Goal: Check status: Check status

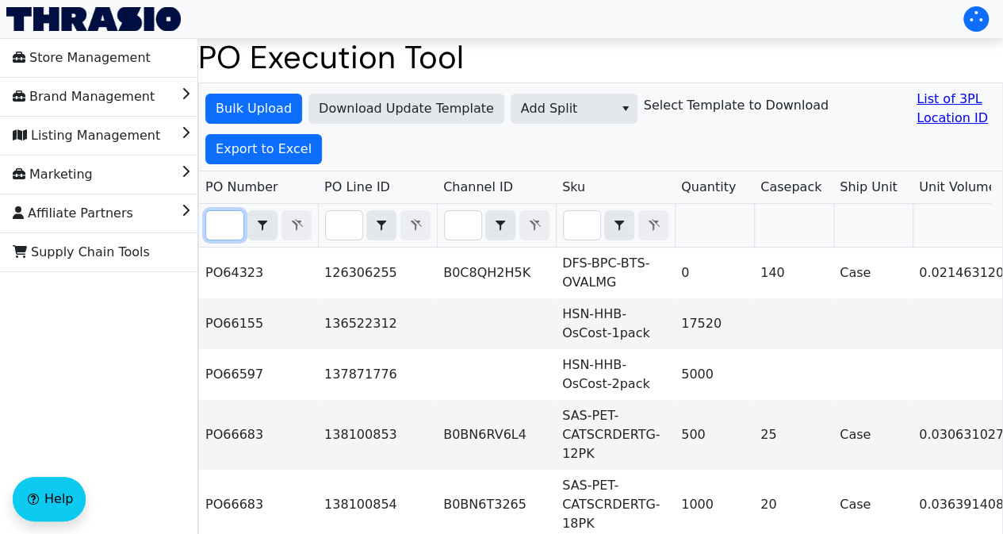
click at [225, 226] on input "Filter" at bounding box center [224, 225] width 37 height 29
paste input "PO67006"
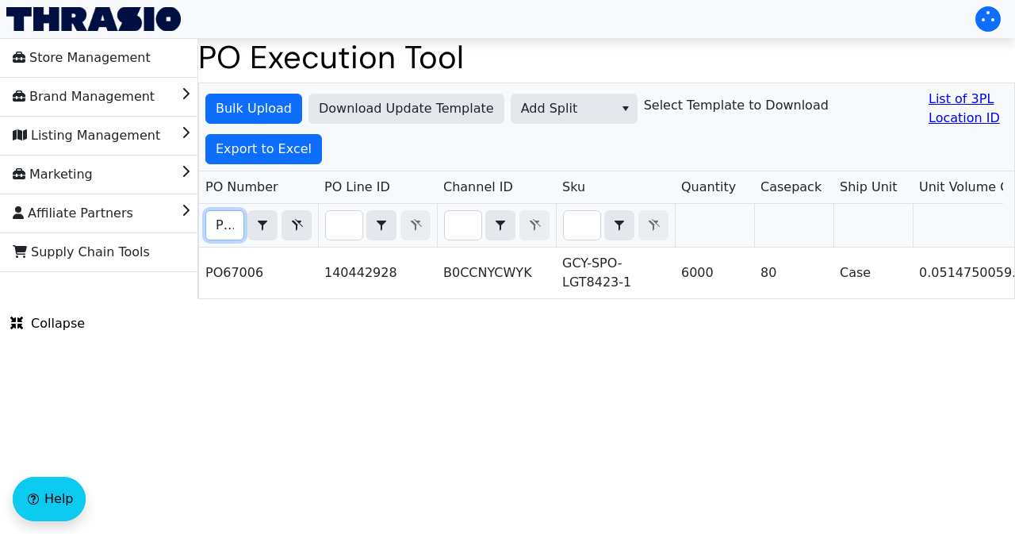
scroll to position [0, 35]
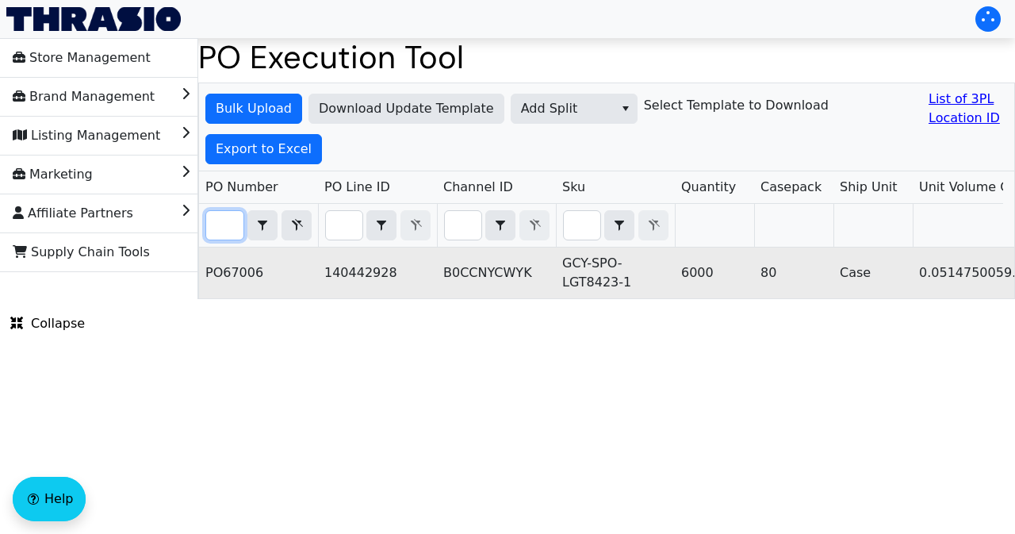
type input "PO67006"
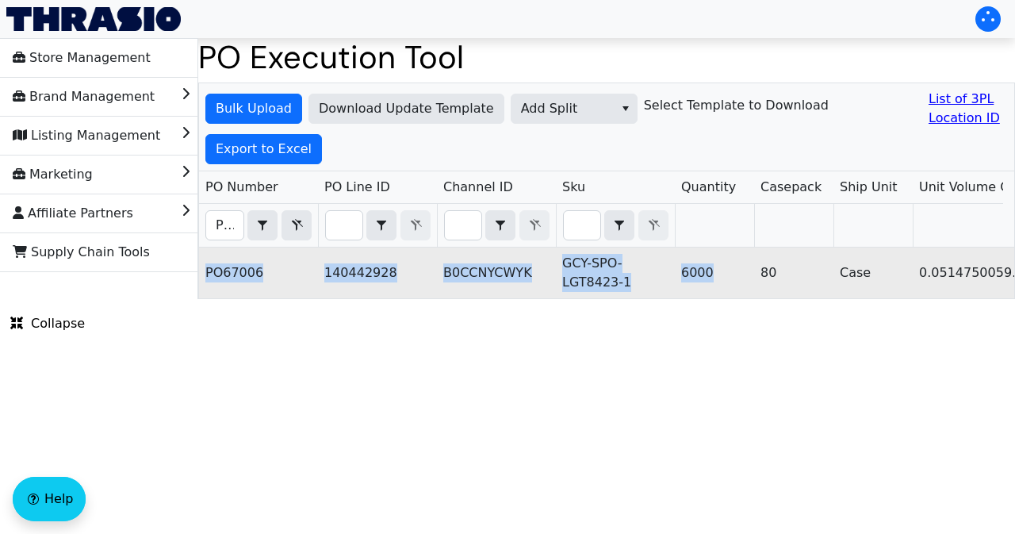
drag, startPoint x: 205, startPoint y: 270, endPoint x: 715, endPoint y: 278, distance: 510.1
copy tr "PO67006 140442928 B0CCNYCWYK GCY-SPO-LGT8423-1 6000"
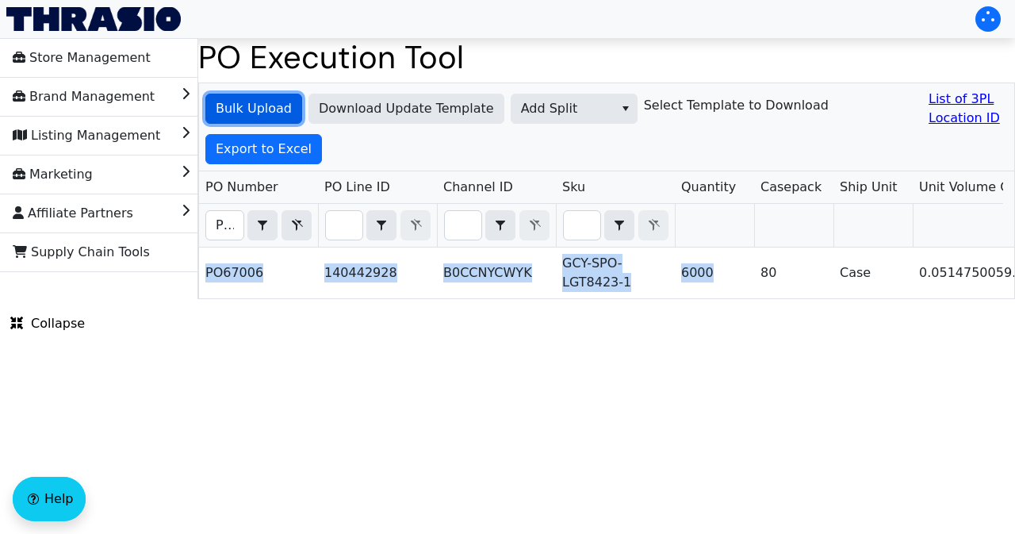
click at [276, 110] on span "Bulk Upload" at bounding box center [254, 108] width 76 height 19
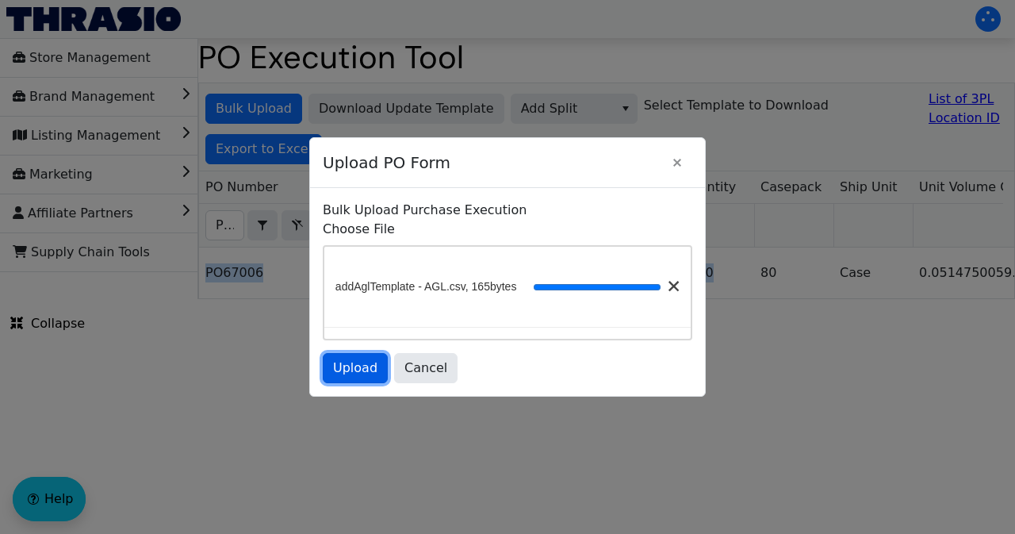
click at [362, 374] on span "Upload" at bounding box center [355, 367] width 44 height 19
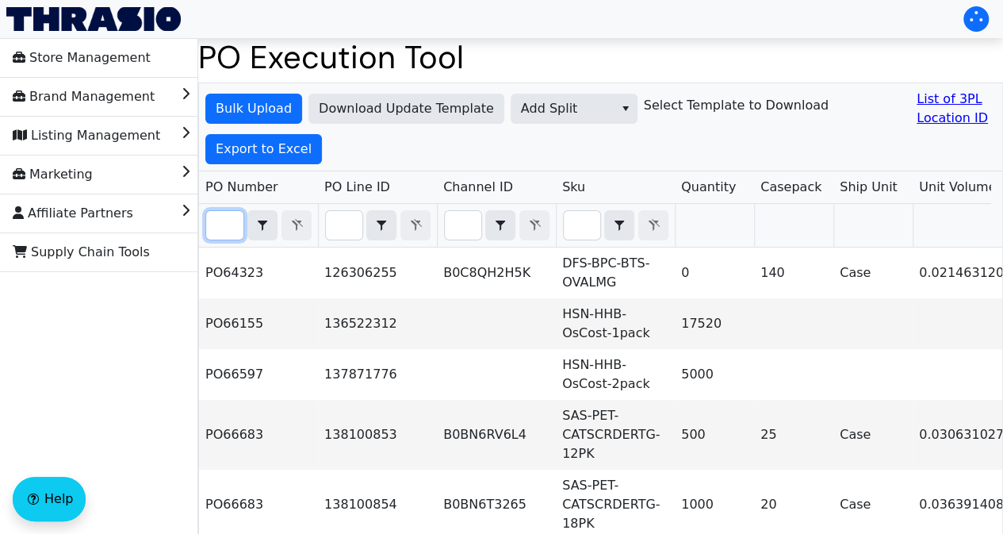
click at [206, 216] on input "Filter" at bounding box center [224, 225] width 37 height 29
paste input "PO67006"
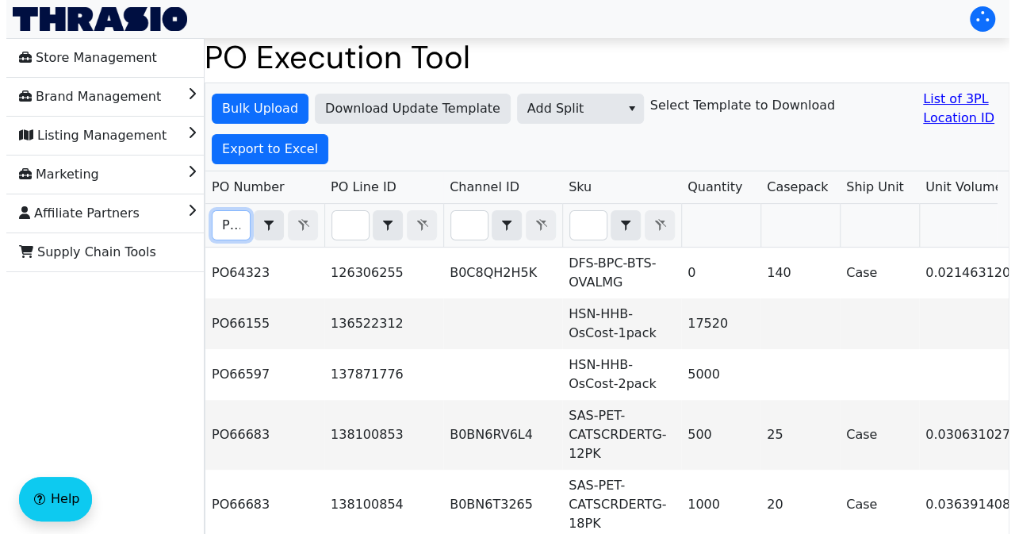
scroll to position [0, 35]
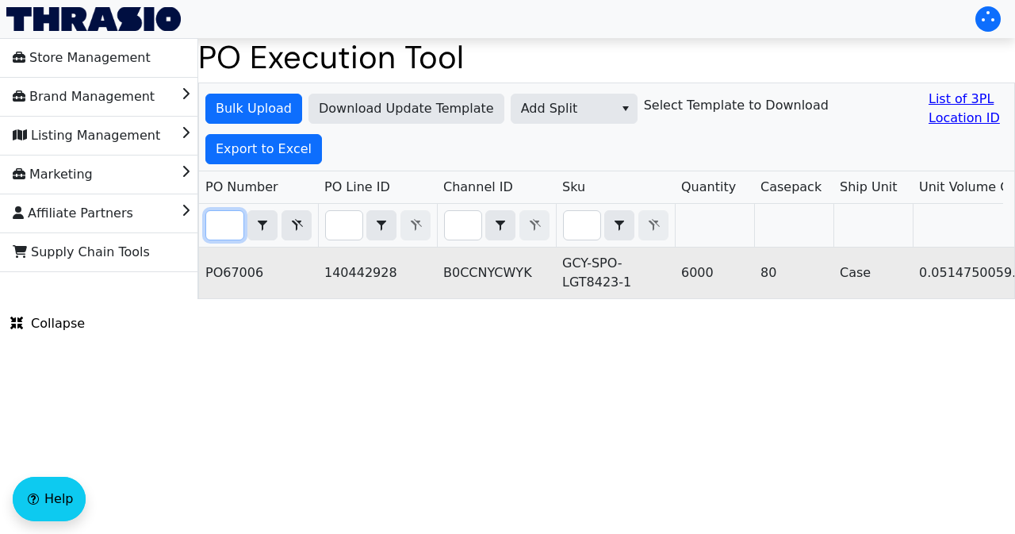
type input "PO67006"
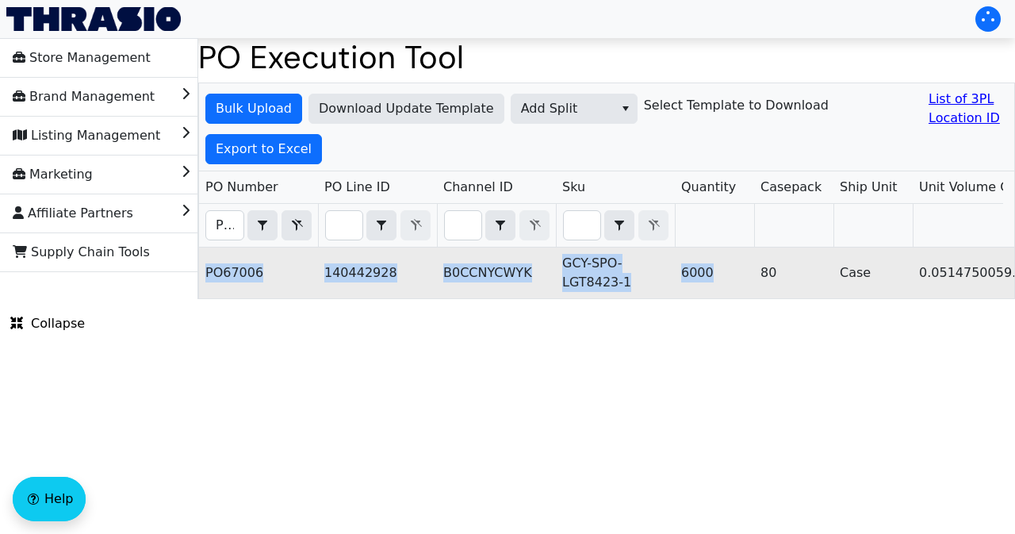
drag, startPoint x: 205, startPoint y: 270, endPoint x: 715, endPoint y: 286, distance: 510.2
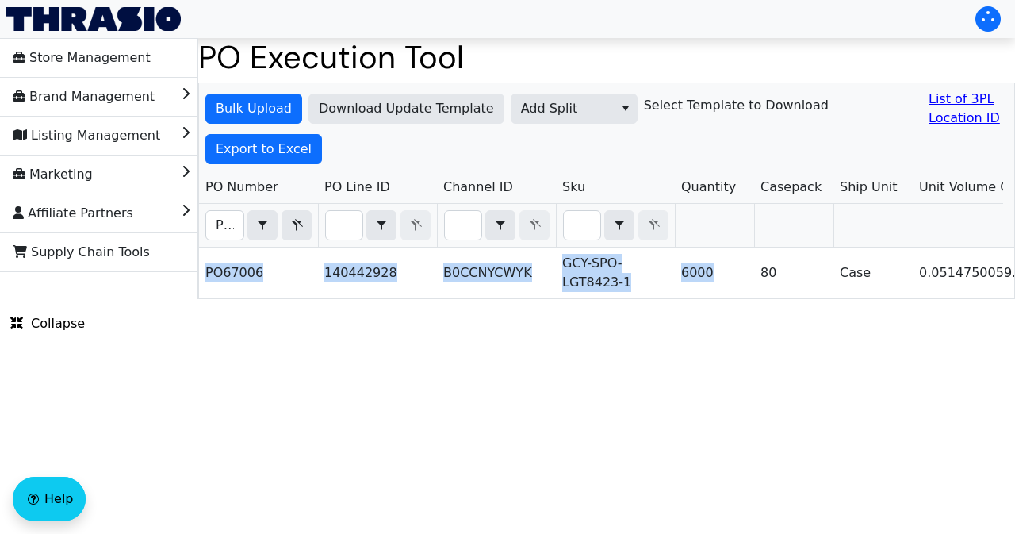
copy tr "PO67006 140442928 B0CCNYCWYK GCY-SPO-LGT8423-1 6000"
click at [278, 108] on span "Bulk Upload" at bounding box center [254, 108] width 76 height 19
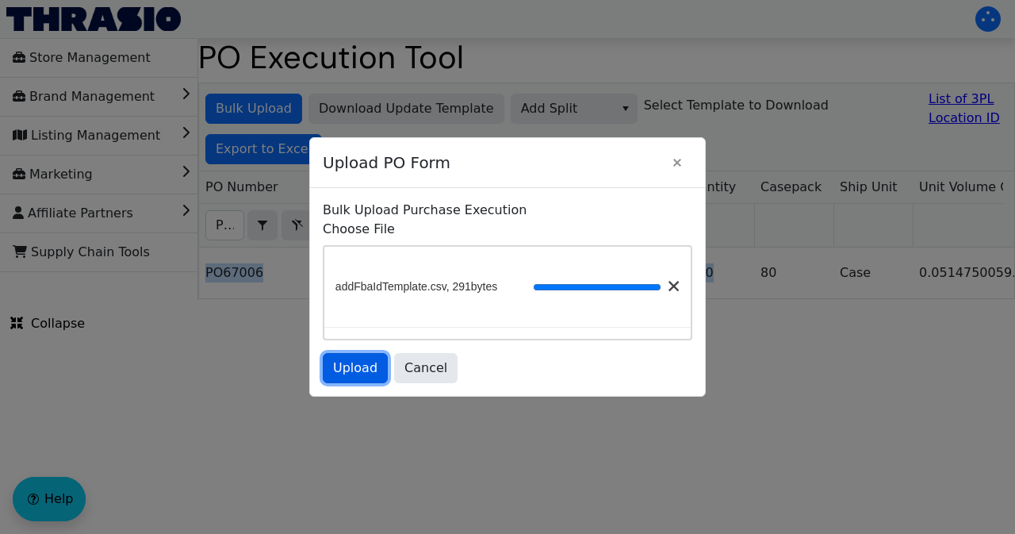
click at [364, 378] on button "Upload" at bounding box center [355, 368] width 65 height 30
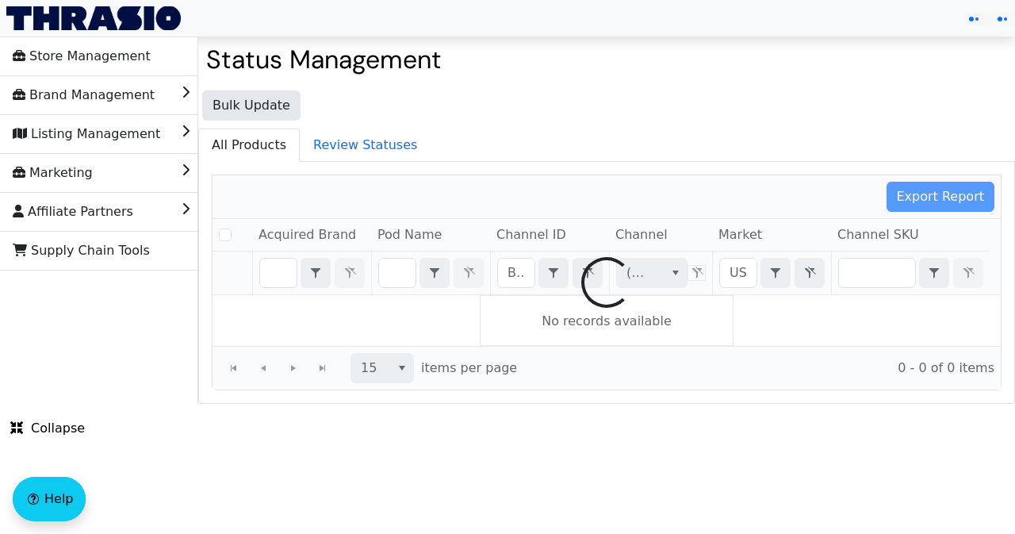
checkbox input "false"
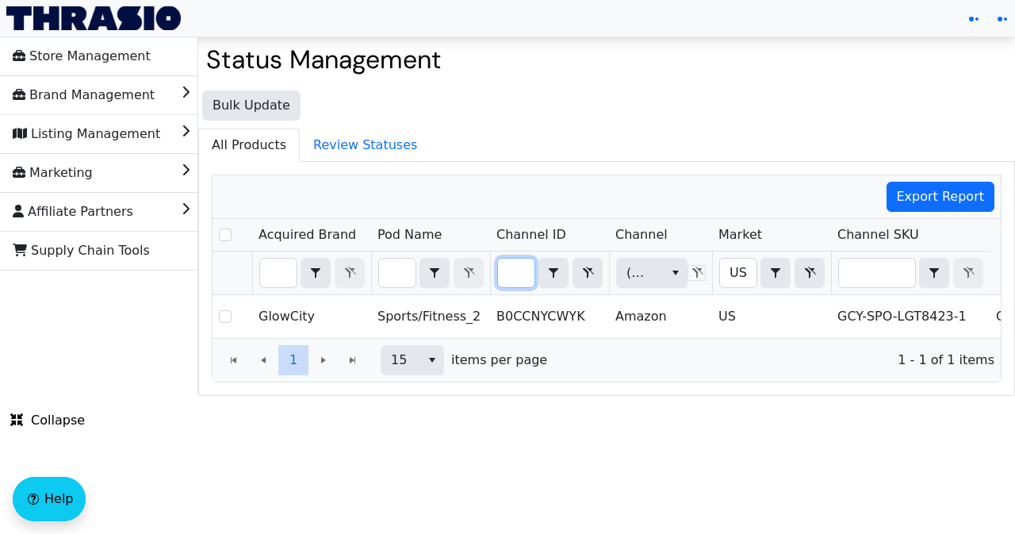
drag, startPoint x: 504, startPoint y: 273, endPoint x: 527, endPoint y: 277, distance: 22.6
click at [527, 277] on input "B0CCNYCWYK" at bounding box center [516, 273] width 36 height 29
type input "B009JBJ142"
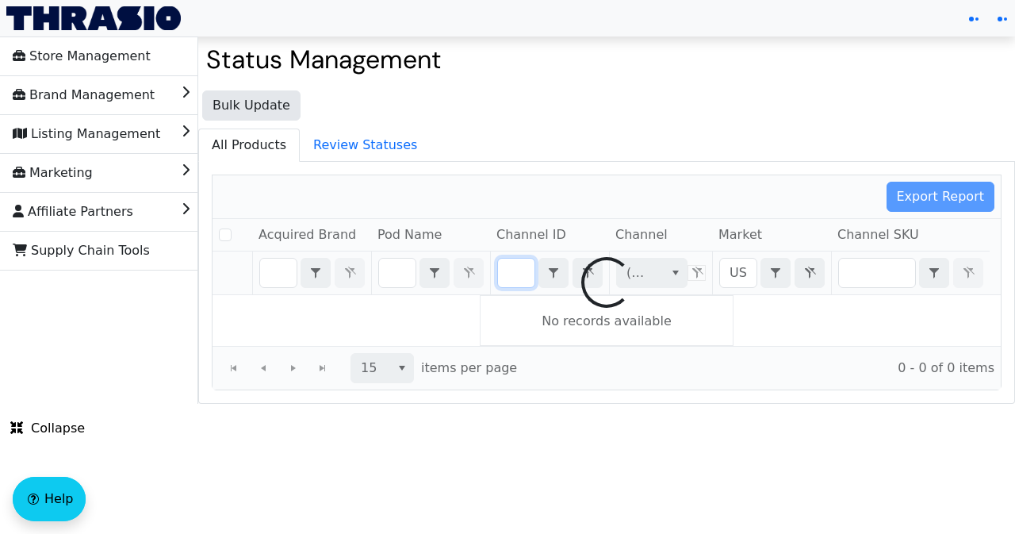
checkbox input "false"
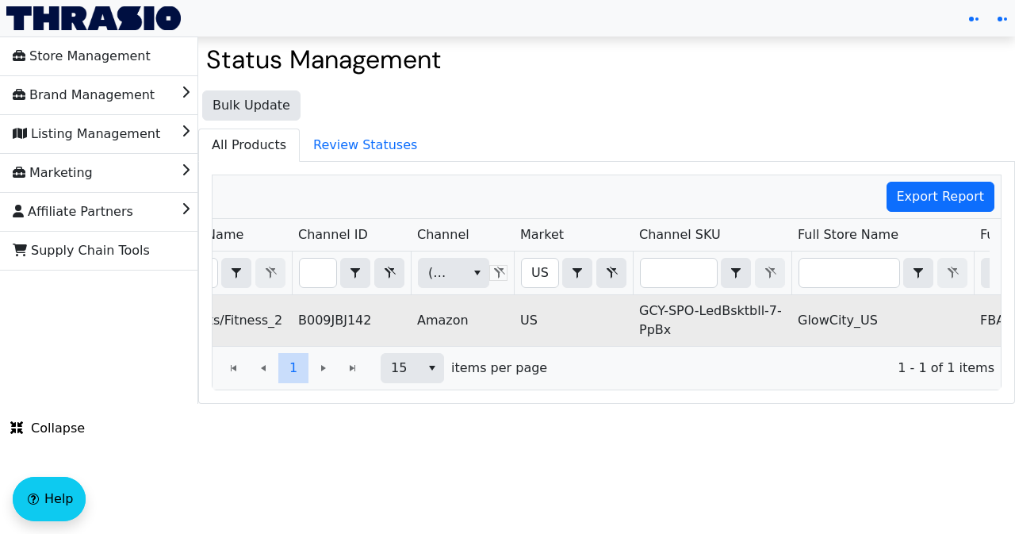
scroll to position [0, 0]
drag, startPoint x: 669, startPoint y: 328, endPoint x: 627, endPoint y: 311, distance: 46.0
click at [627, 311] on tr "GlowCity Sports/Fitness_2 B009JBJ142 Amazon US GCY-SPO-LedBsktbll-7-PpBx GlowCi…" at bounding box center [732, 320] width 1436 height 51
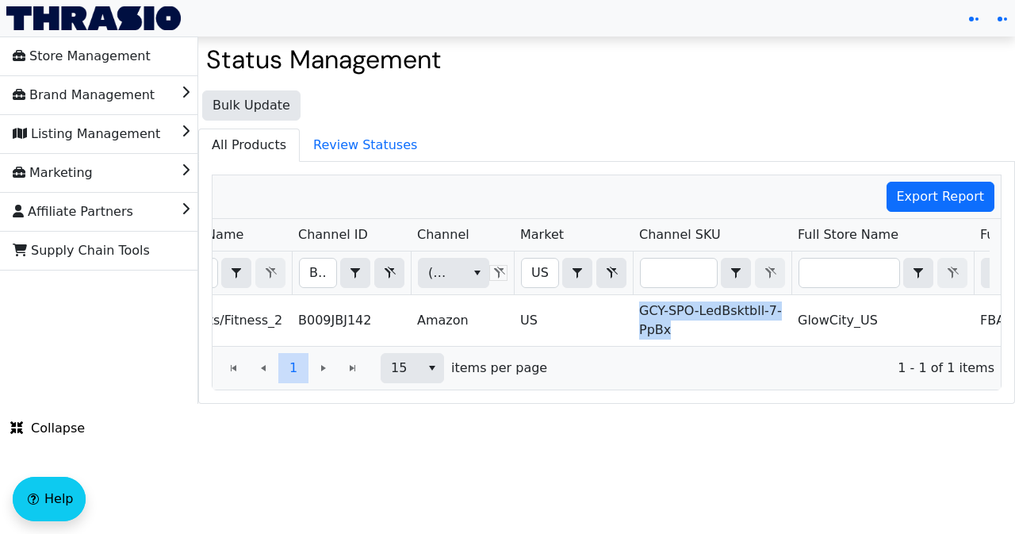
copy tr "GCY-SPO-LedBsktbll-7-PpBx"
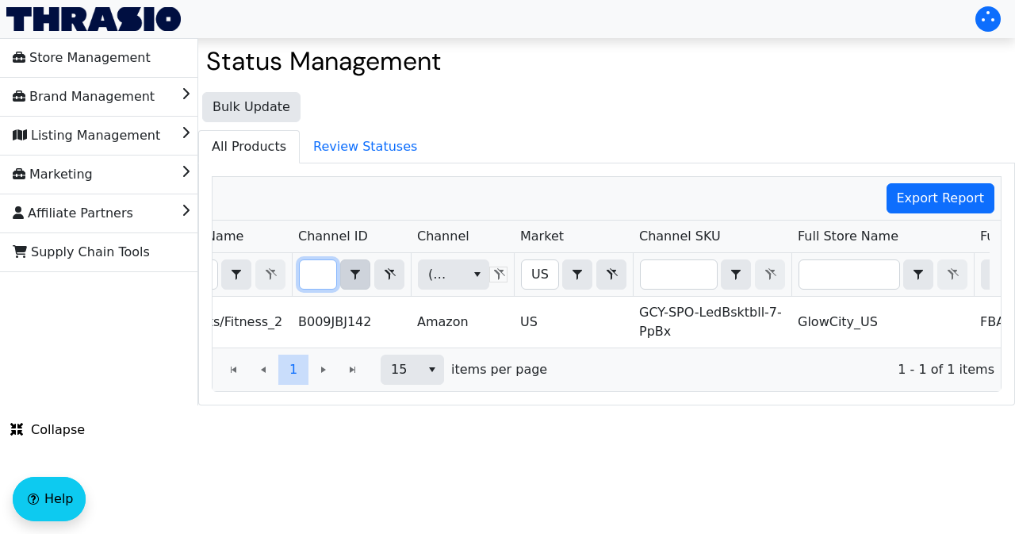
drag, startPoint x: 305, startPoint y: 272, endPoint x: 342, endPoint y: 278, distance: 36.9
click at [342, 278] on div "B009JBJ142 Contains" at bounding box center [351, 274] width 105 height 30
type input "B07ZDLN3DX"
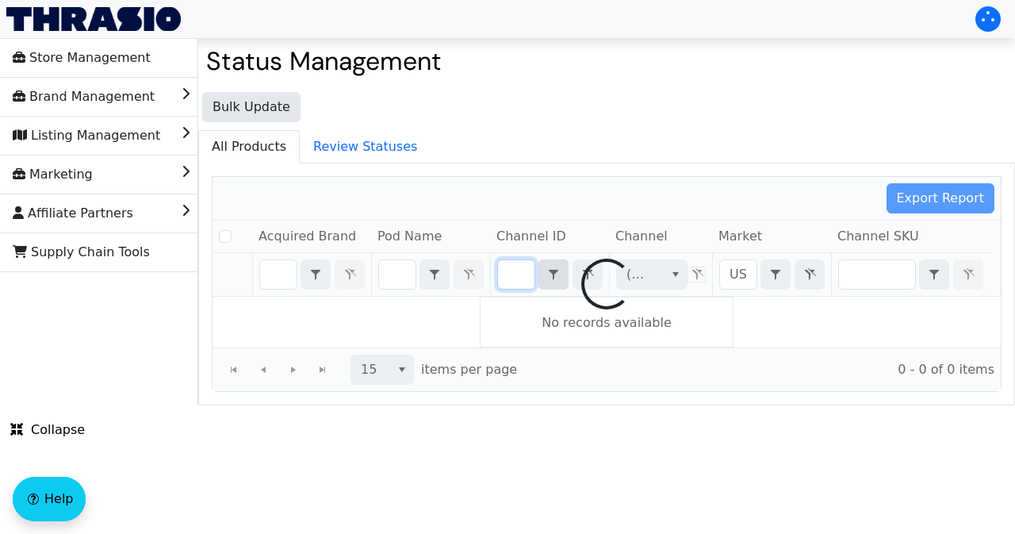
checkbox input "false"
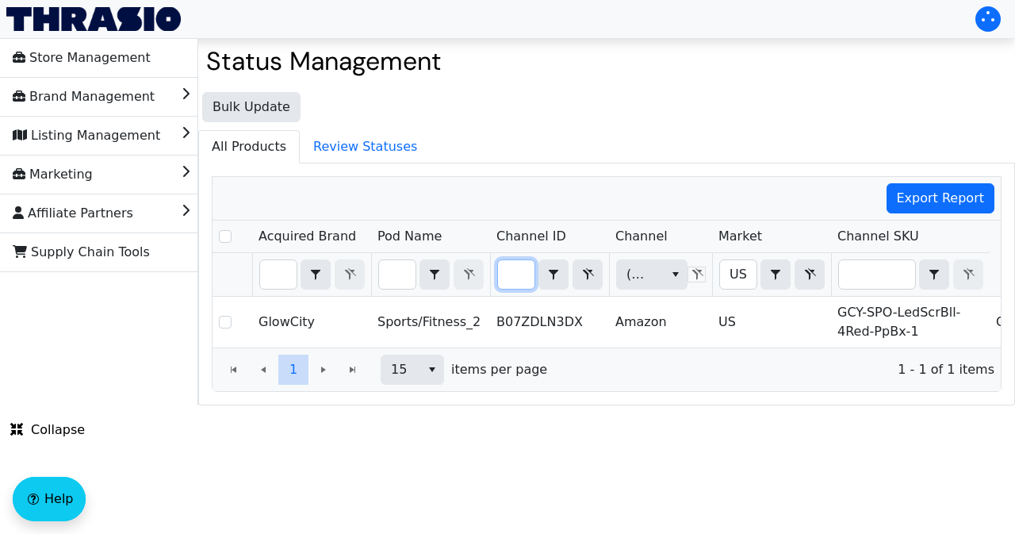
type input "B07ZDLN3DX"
